Goal: Information Seeking & Learning: Learn about a topic

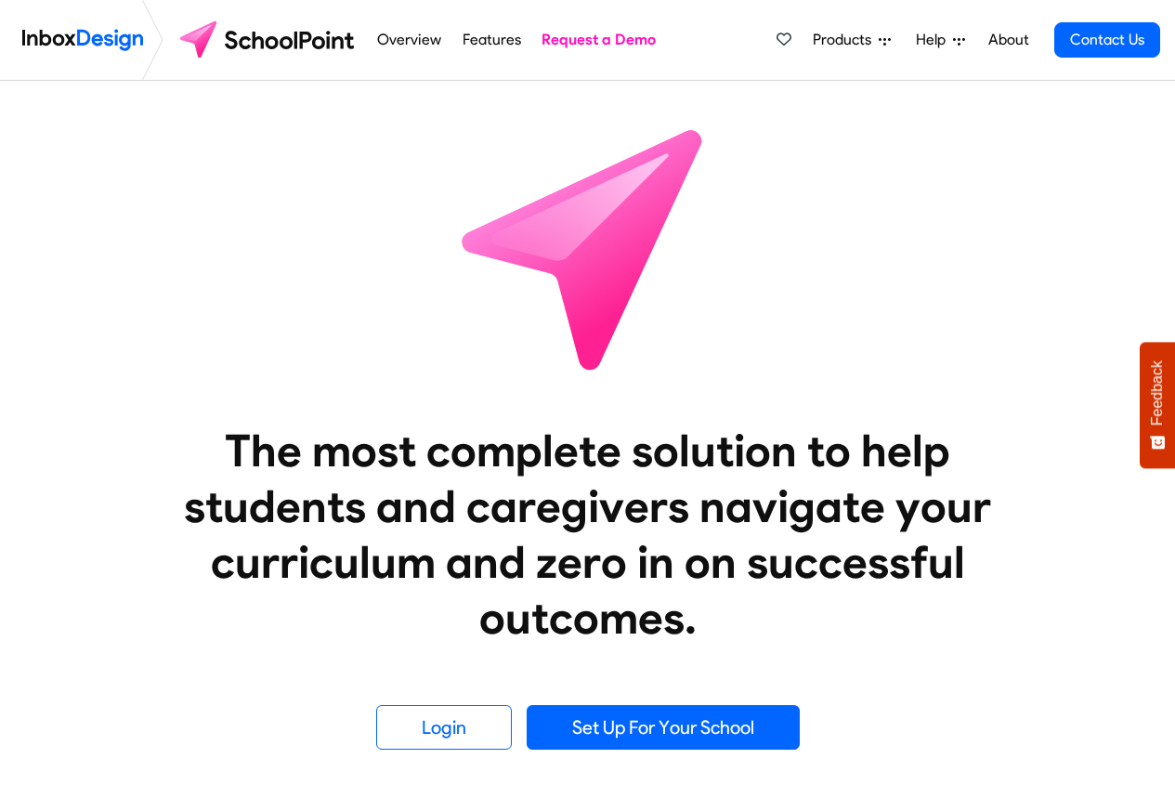
click at [838, 41] on span "Products" at bounding box center [846, 40] width 66 height 22
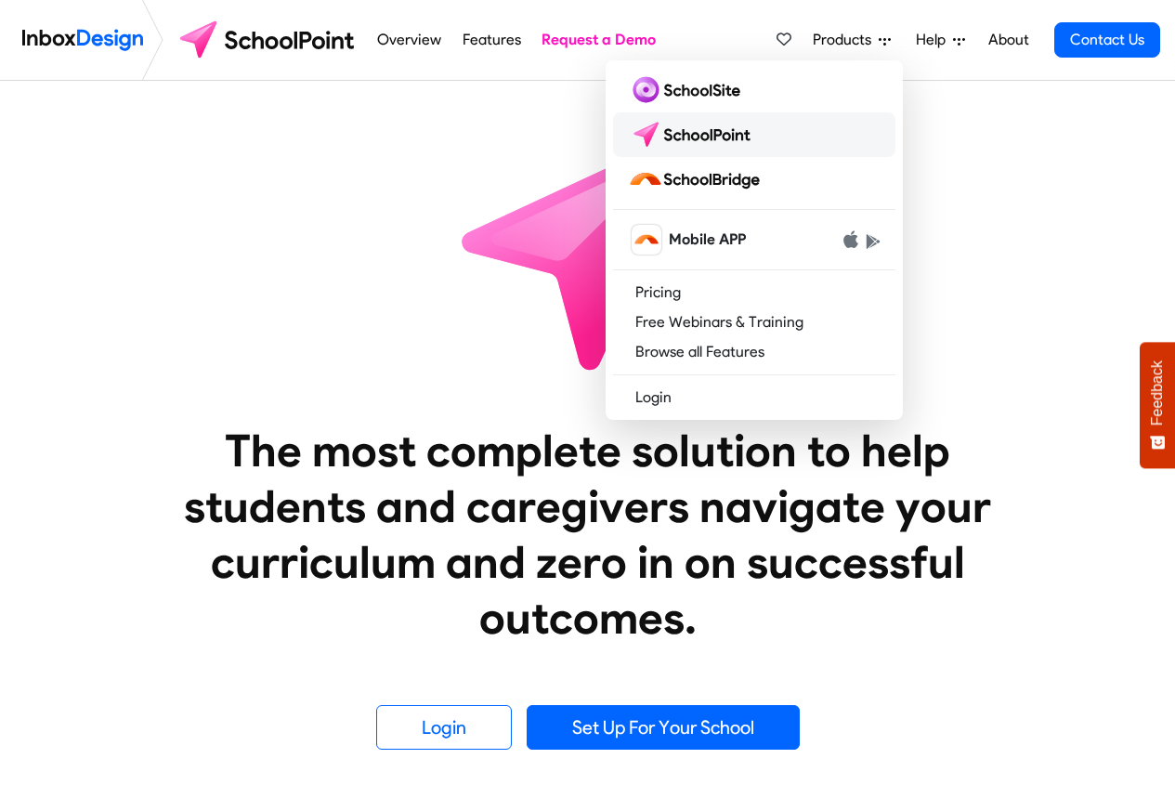
click at [711, 144] on img at bounding box center [693, 135] width 131 height 30
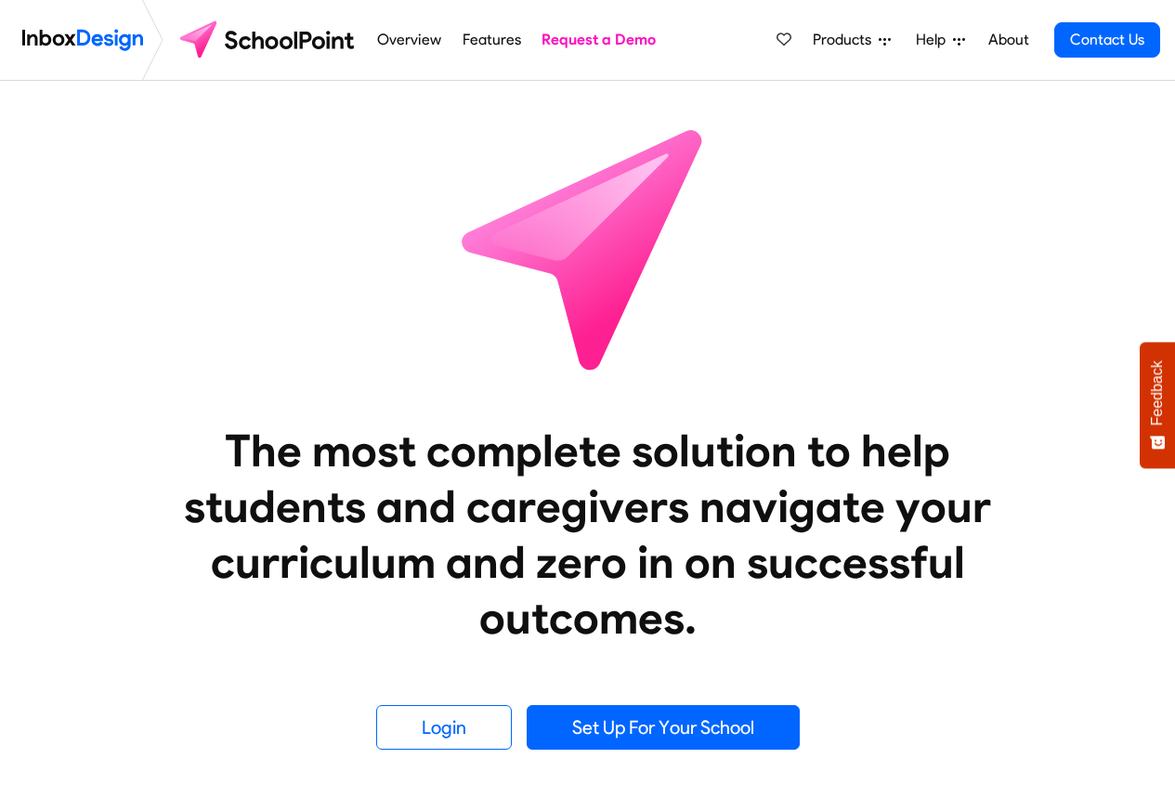
click at [820, 41] on span "Products" at bounding box center [846, 40] width 66 height 22
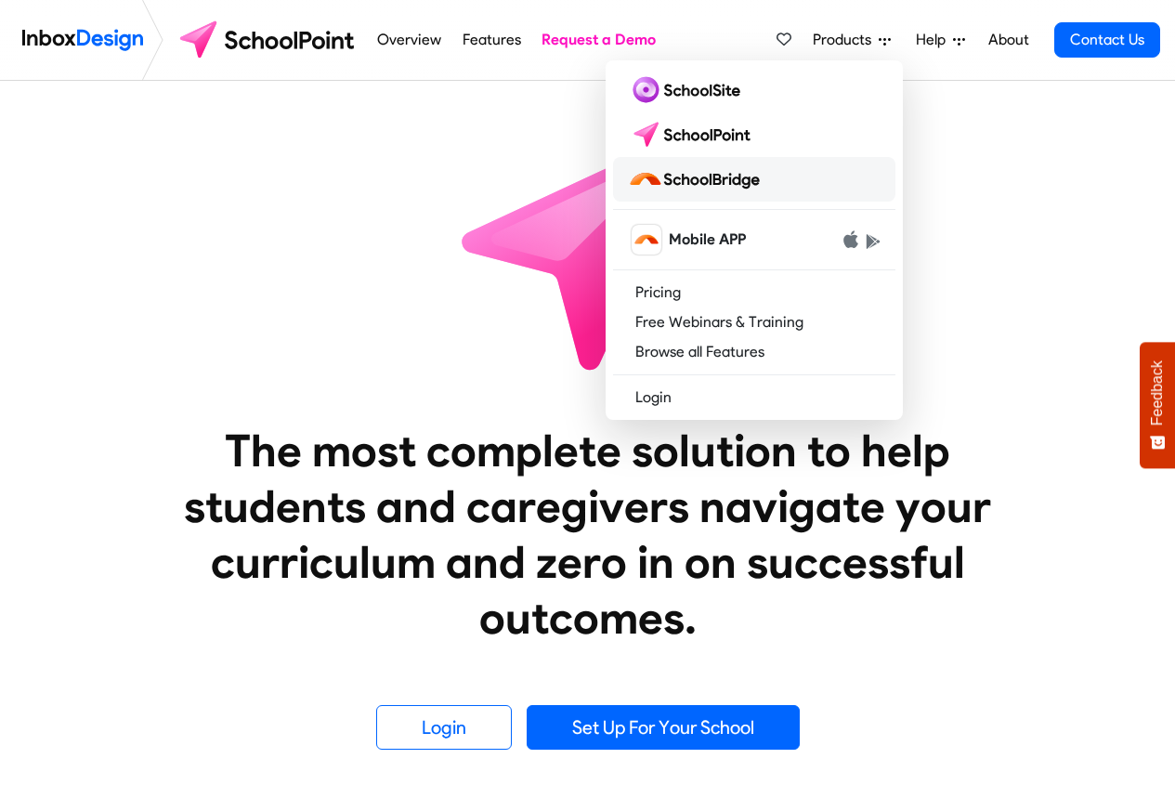
click at [692, 179] on img at bounding box center [697, 179] width 139 height 30
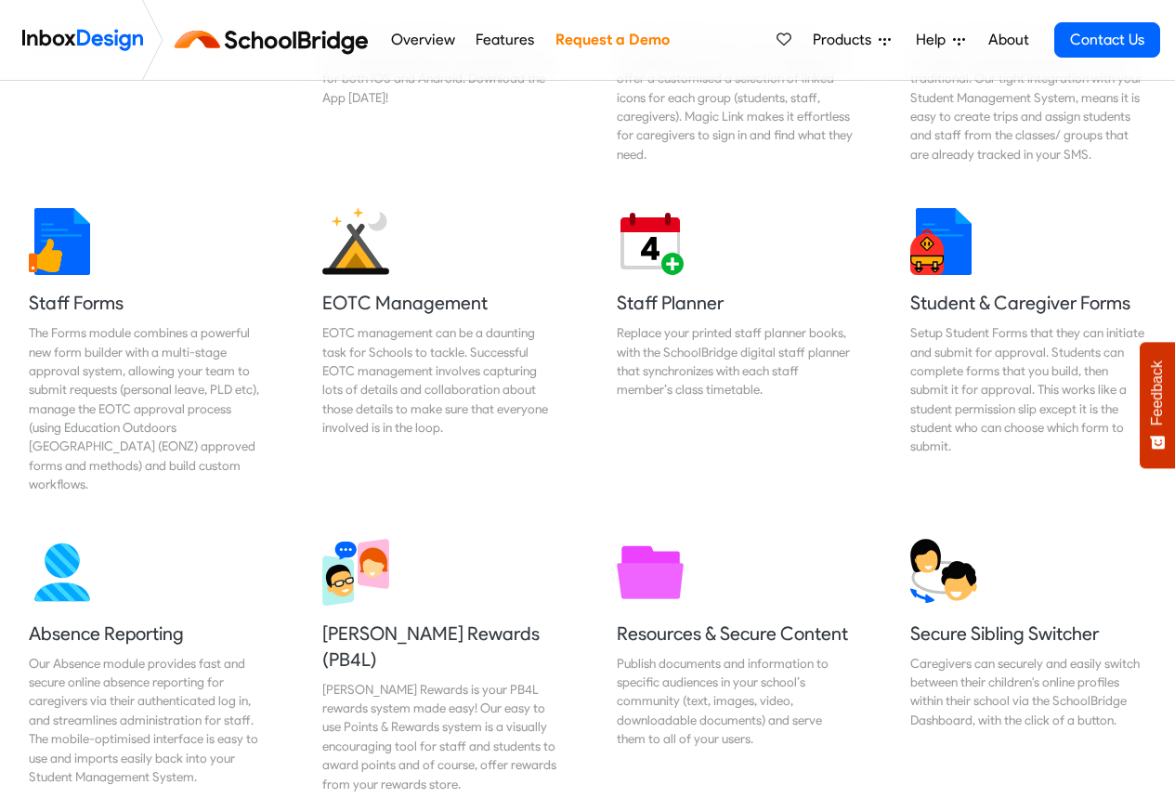
scroll to position [780, 0]
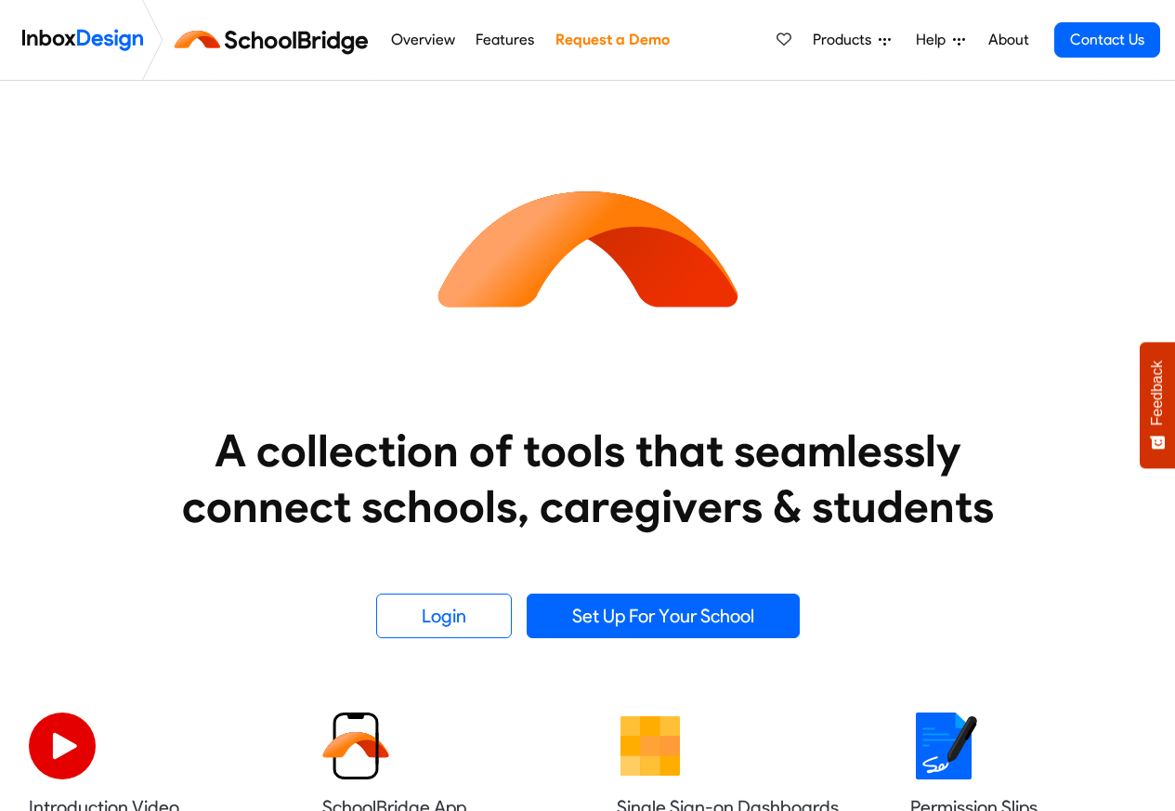
click at [421, 41] on link "Overview" at bounding box center [422, 39] width 74 height 37
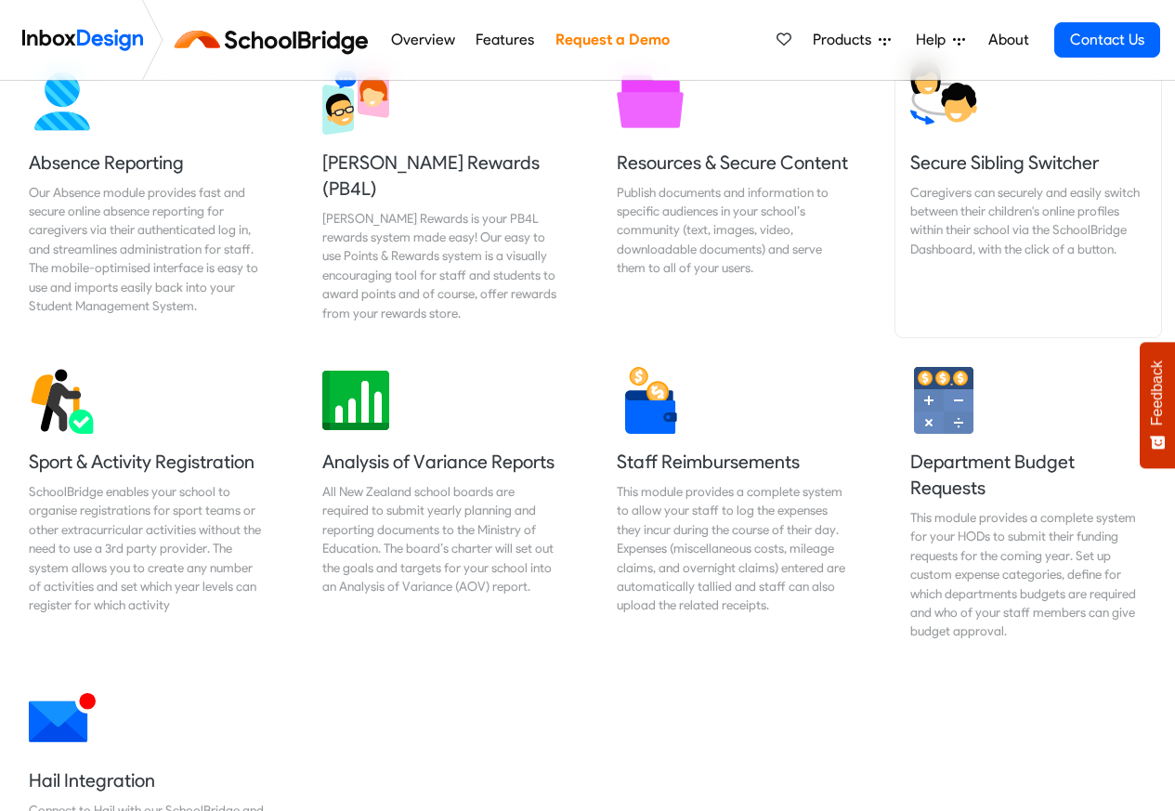
scroll to position [1449, 0]
